Goal: Check status: Check status

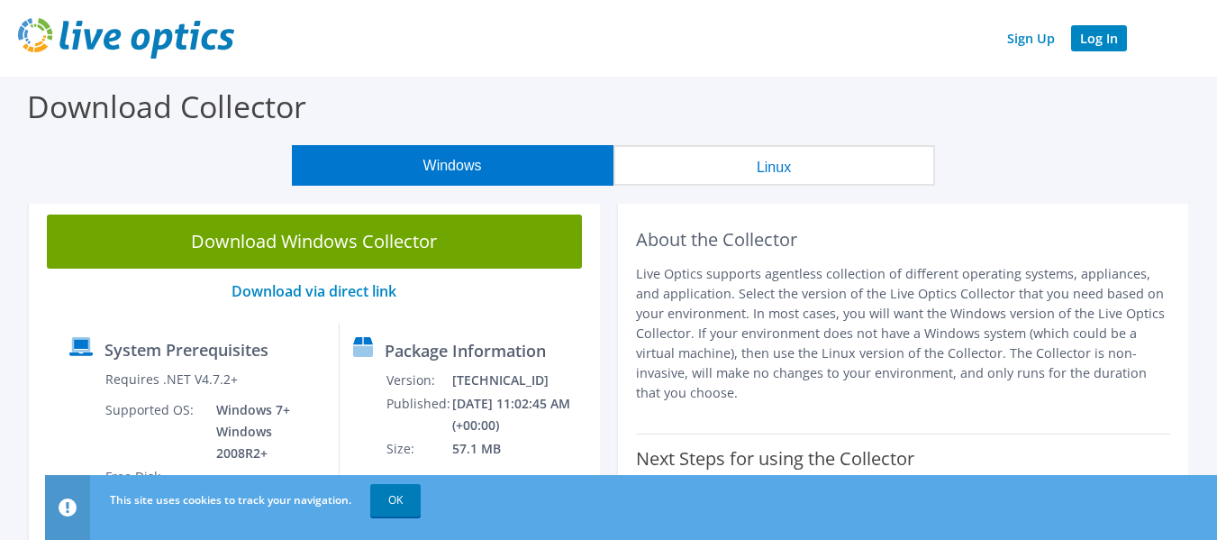
click at [1096, 45] on link "Log In" at bounding box center [1099, 38] width 56 height 26
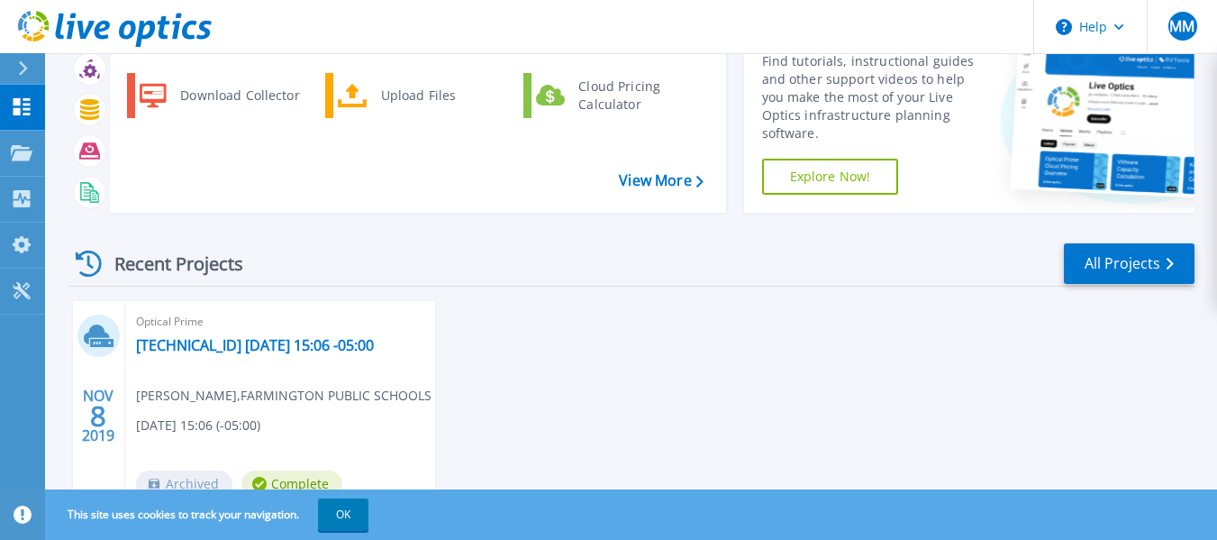
scroll to position [189, 0]
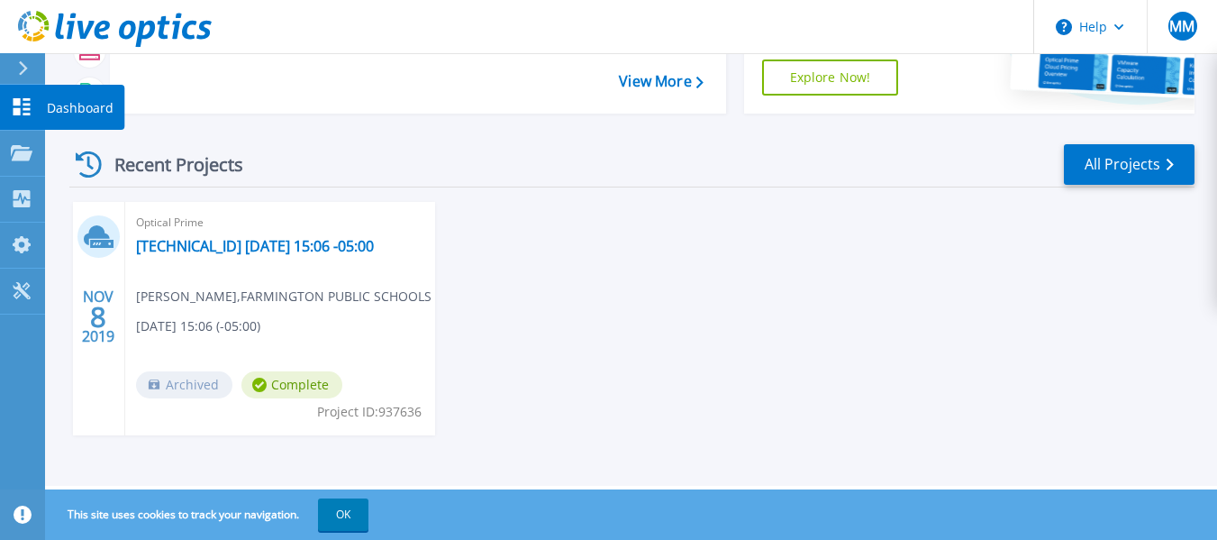
click at [23, 112] on icon at bounding box center [22, 106] width 22 height 17
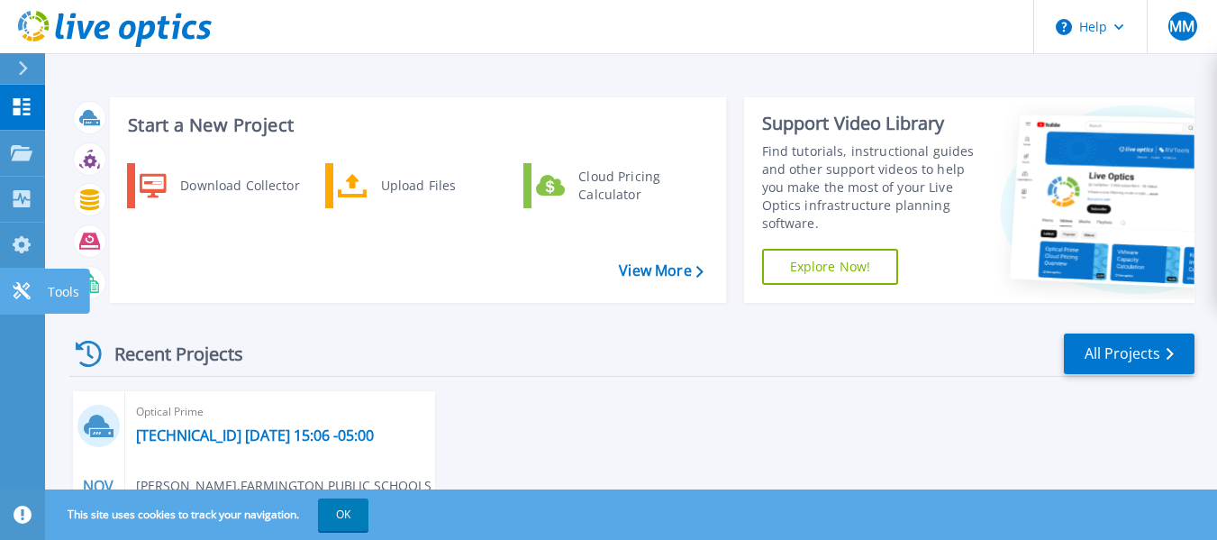
click at [22, 276] on link "Tools Tools" at bounding box center [22, 292] width 45 height 46
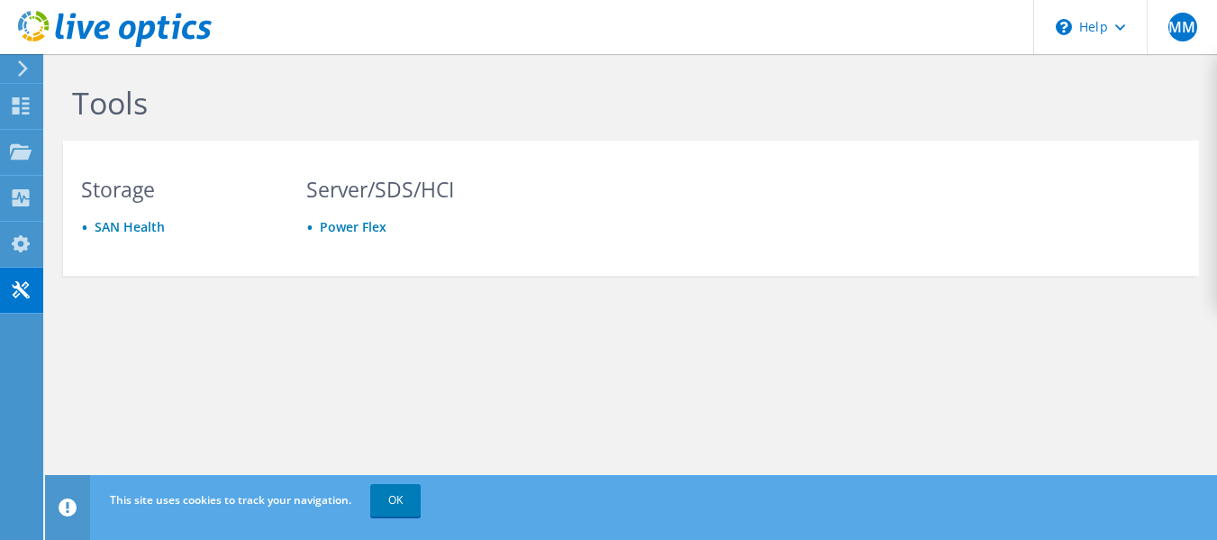
click at [26, 68] on use at bounding box center [23, 68] width 10 height 16
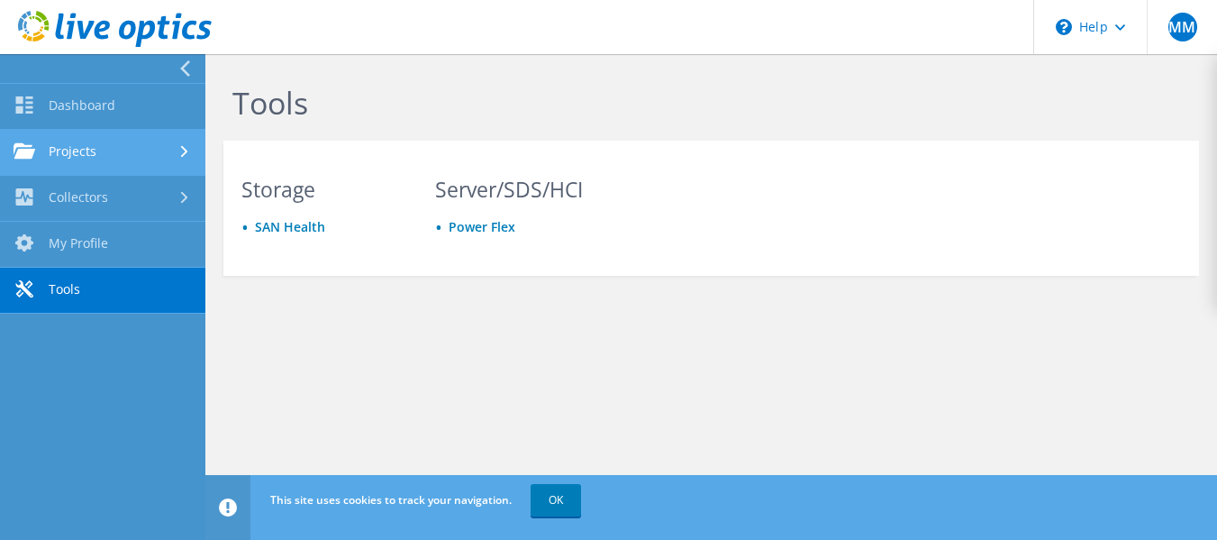
click at [189, 151] on div at bounding box center [187, 152] width 20 height 12
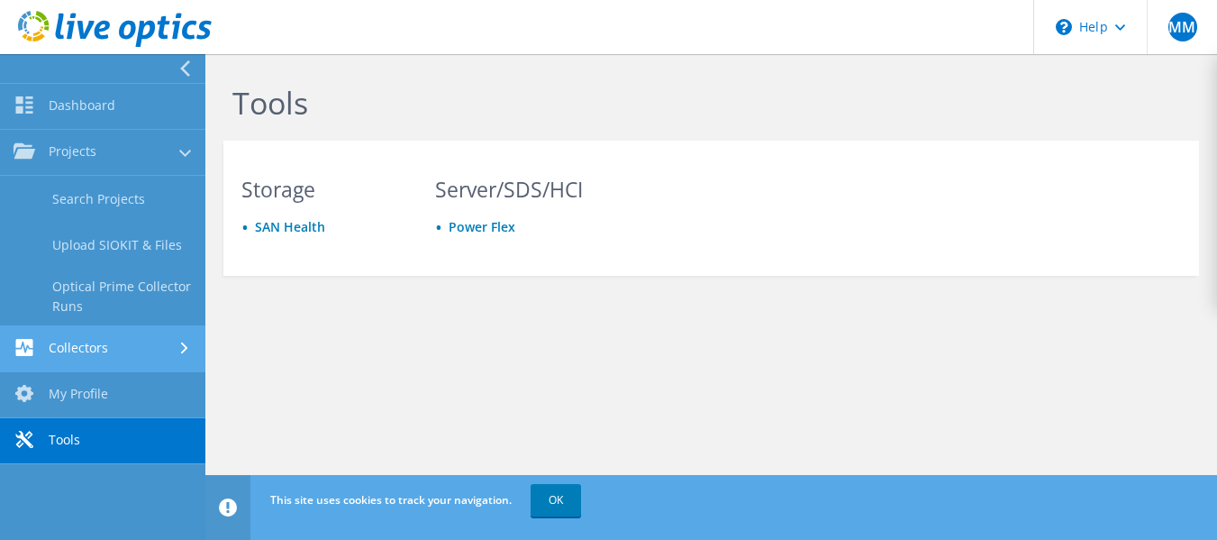
click at [116, 342] on link "Collectors" at bounding box center [102, 349] width 205 height 46
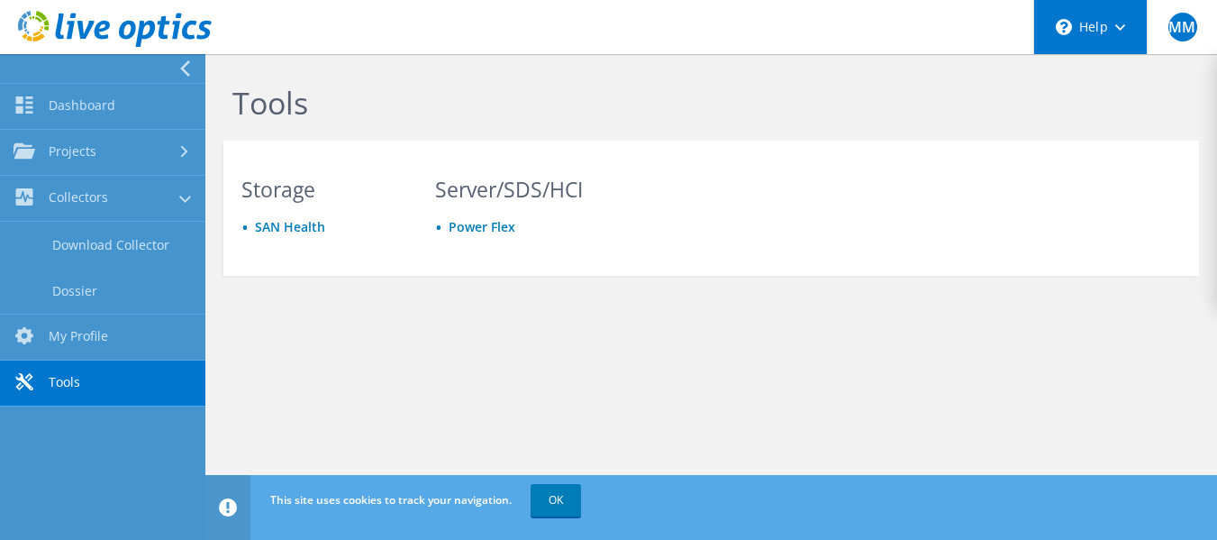
click at [1111, 37] on div "\n Help" at bounding box center [1091, 27] width 114 height 54
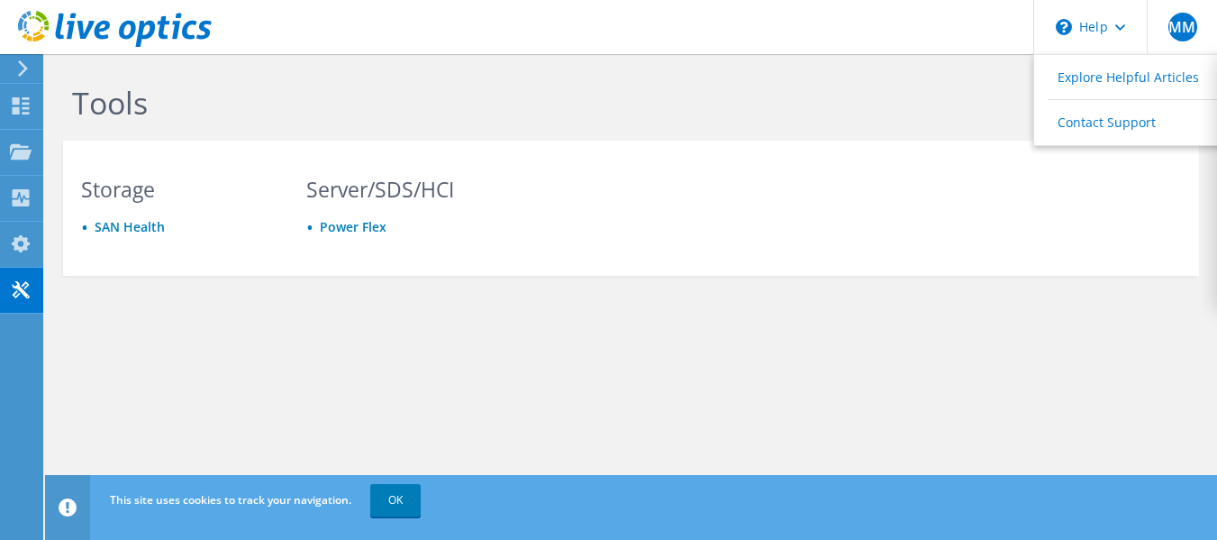
click at [21, 66] on icon at bounding box center [23, 68] width 14 height 16
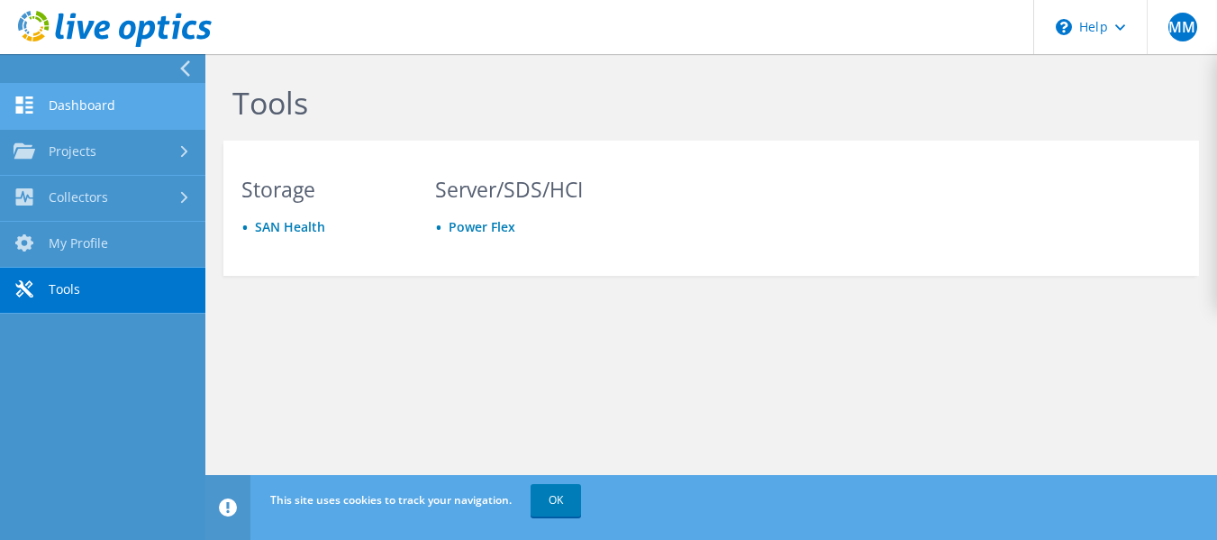
click at [89, 101] on link "Dashboard" at bounding box center [102, 107] width 205 height 46
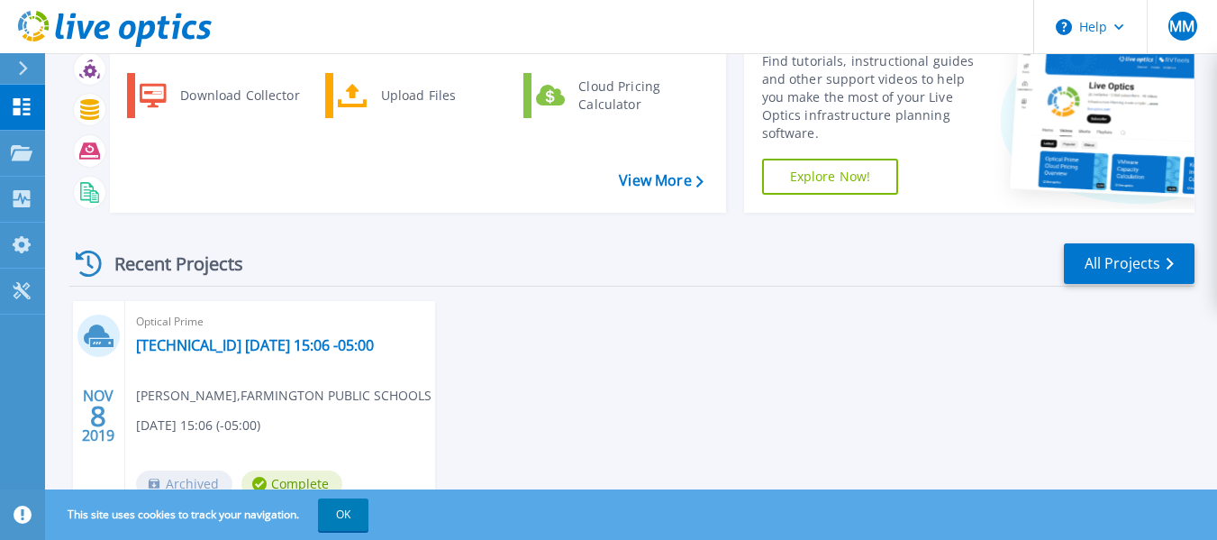
scroll to position [189, 0]
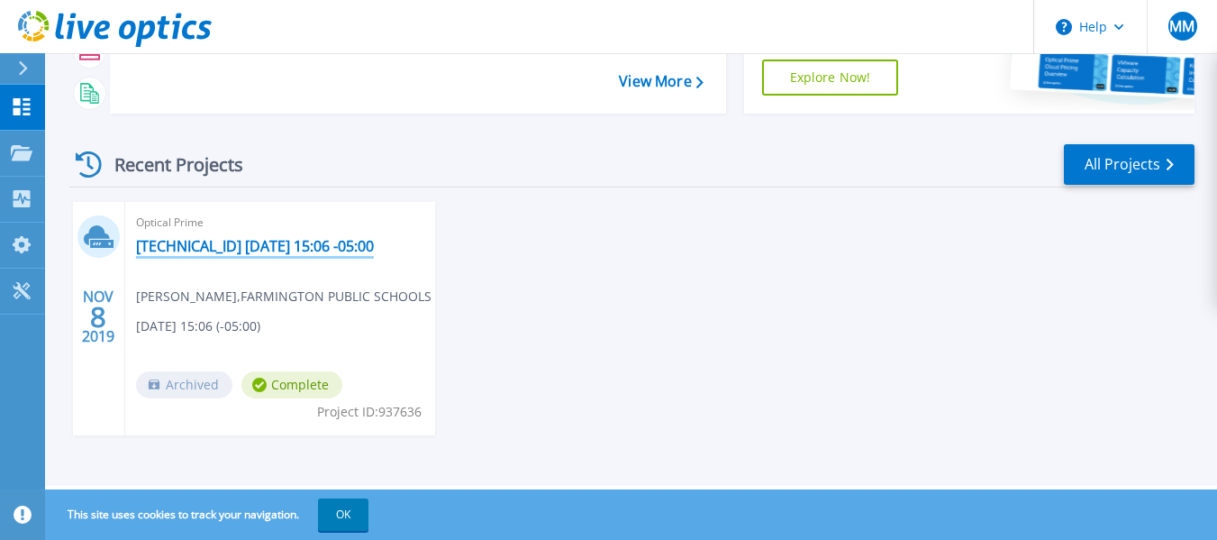
click at [231, 251] on link "[TECHNICAL_ID] [DATE] 15:06 -05:00" at bounding box center [255, 246] width 238 height 18
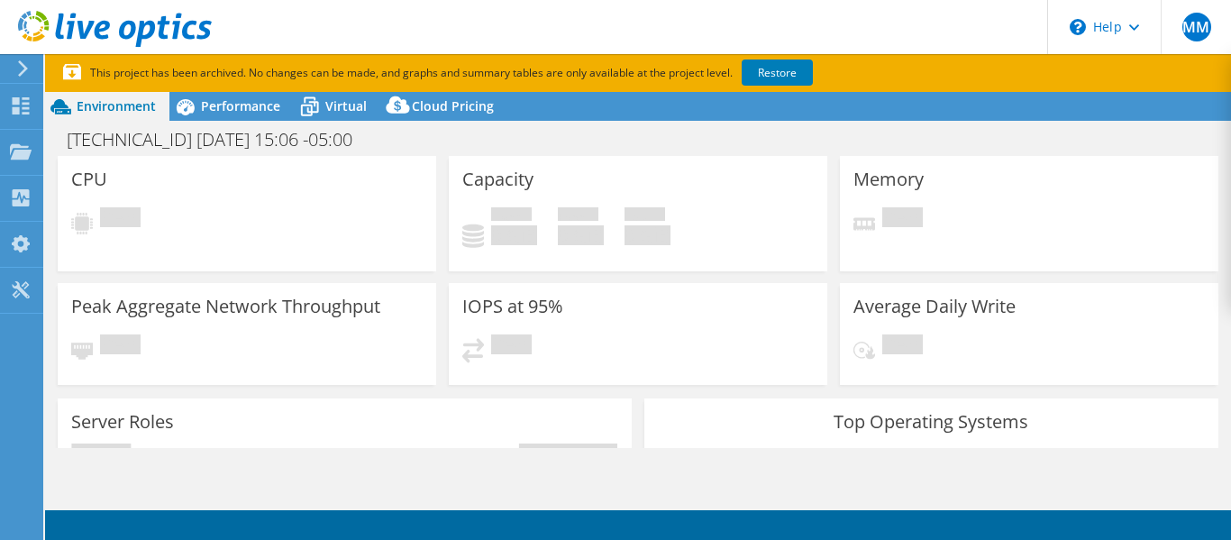
select select "USD"
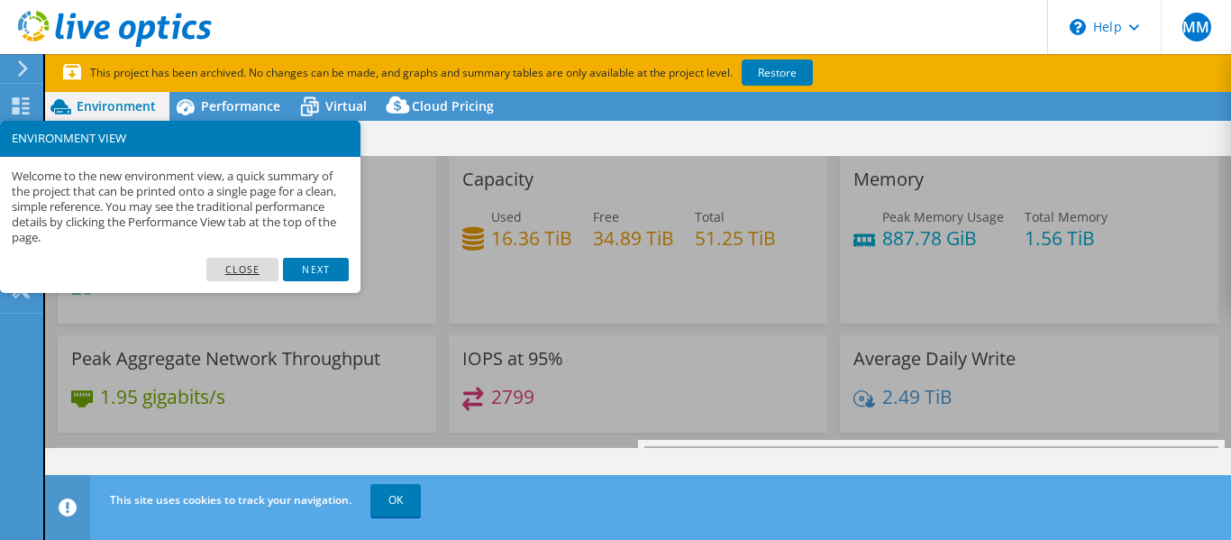
click at [231, 269] on link "Close" at bounding box center [242, 269] width 73 height 23
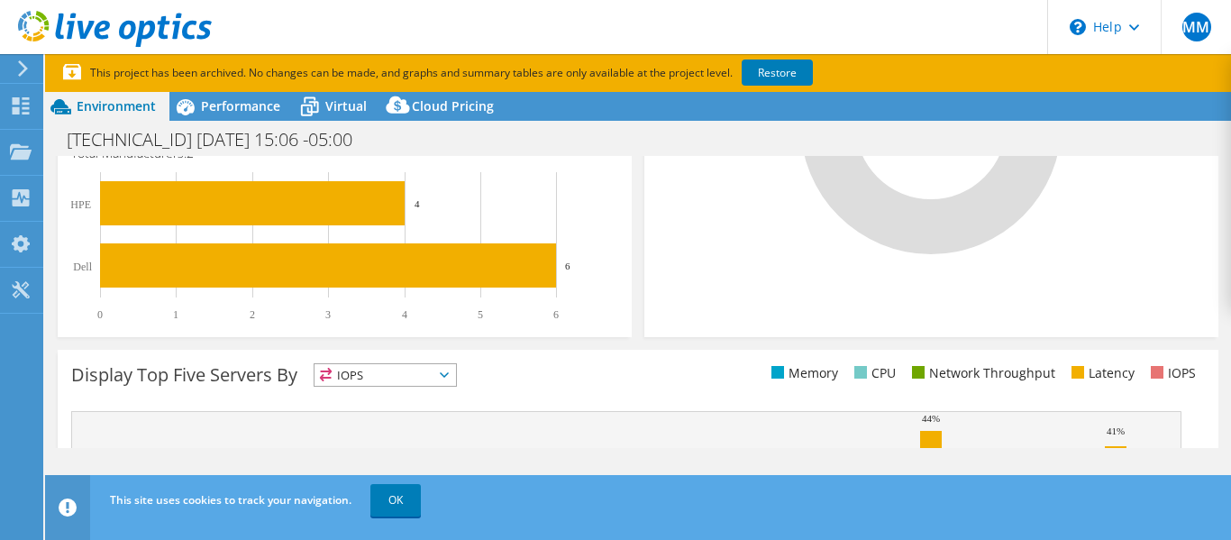
scroll to position [807, 0]
